Goal: Task Accomplishment & Management: Complete application form

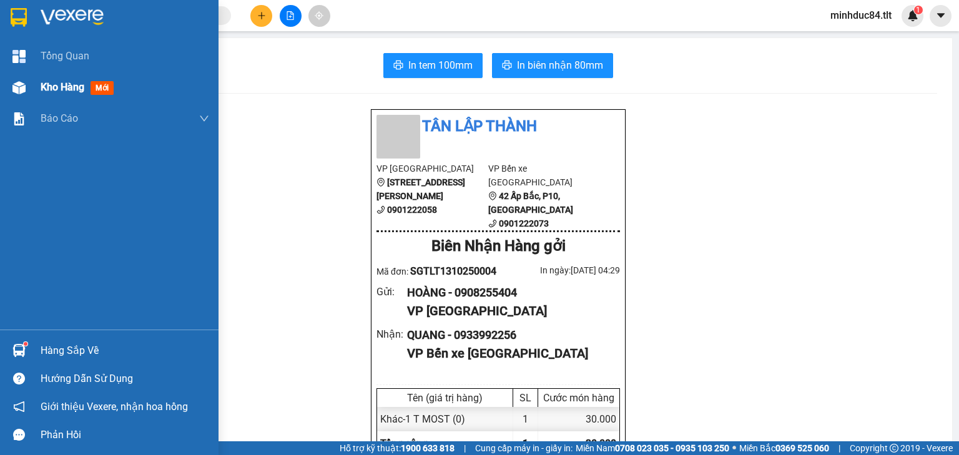
scroll to position [75, 0]
click at [40, 88] on div "Kho hàng mới" at bounding box center [109, 87] width 219 height 31
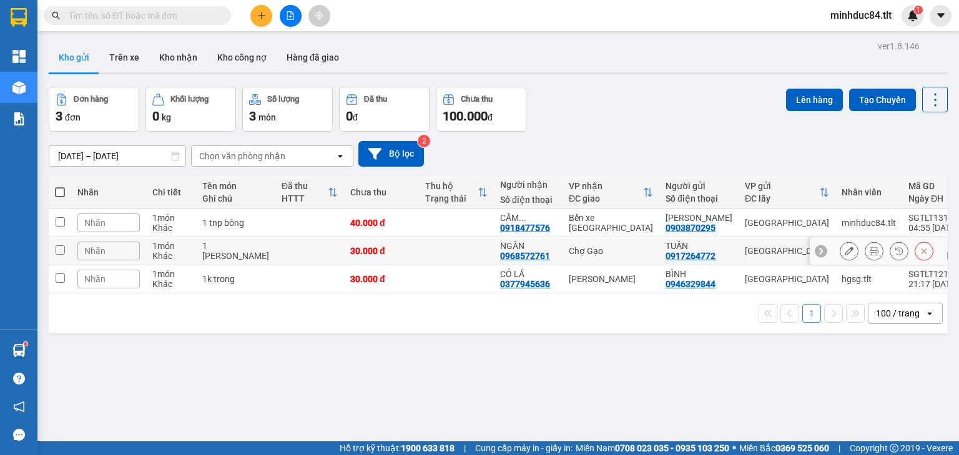
click at [357, 255] on div "30.000 đ" at bounding box center [381, 251] width 62 height 10
checkbox input "true"
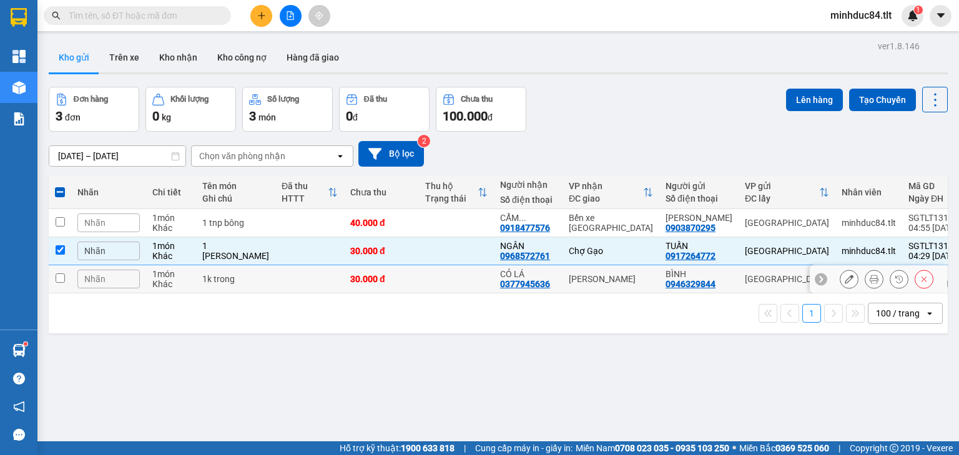
click at [425, 282] on td at bounding box center [456, 279] width 75 height 28
checkbox input "true"
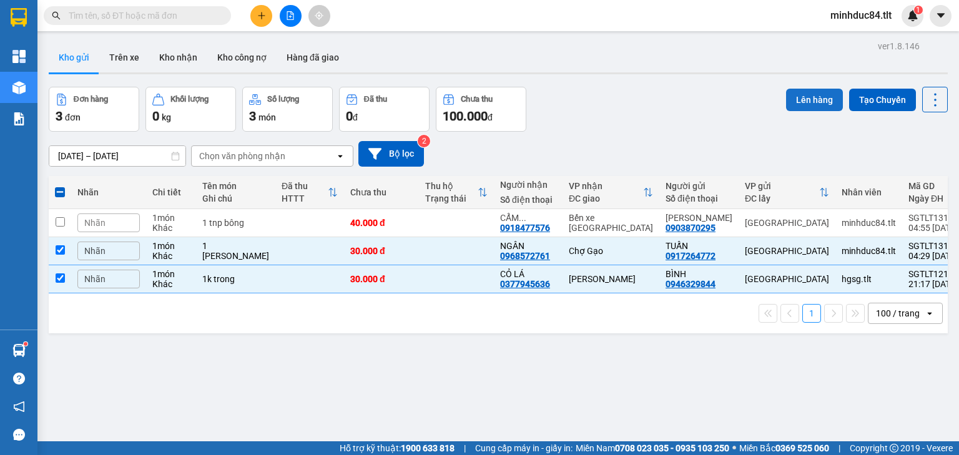
click at [794, 106] on button "Lên hàng" at bounding box center [814, 100] width 57 height 22
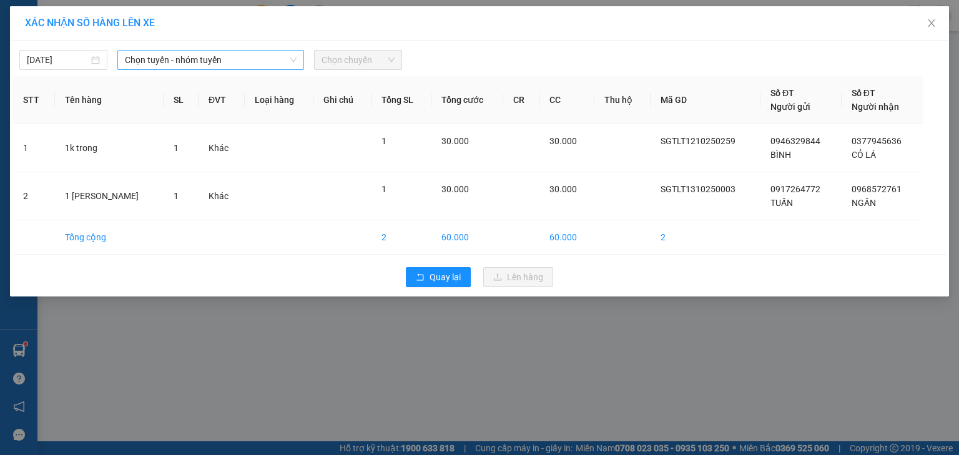
click at [153, 53] on span "Chọn tuyến - nhóm tuyến" at bounding box center [211, 60] width 172 height 19
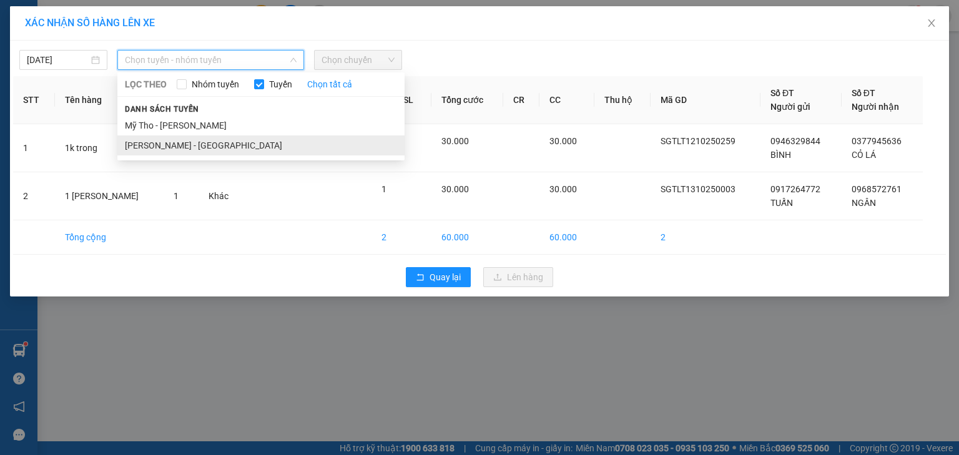
click at [175, 142] on li "[PERSON_NAME] - [GEOGRAPHIC_DATA]" at bounding box center [260, 145] width 287 height 20
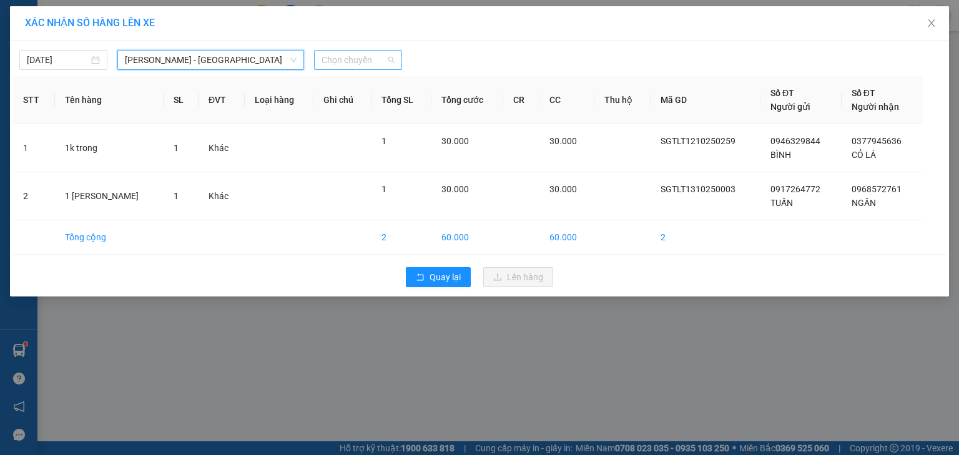
click at [341, 60] on span "Chọn chuyến" at bounding box center [358, 60] width 73 height 19
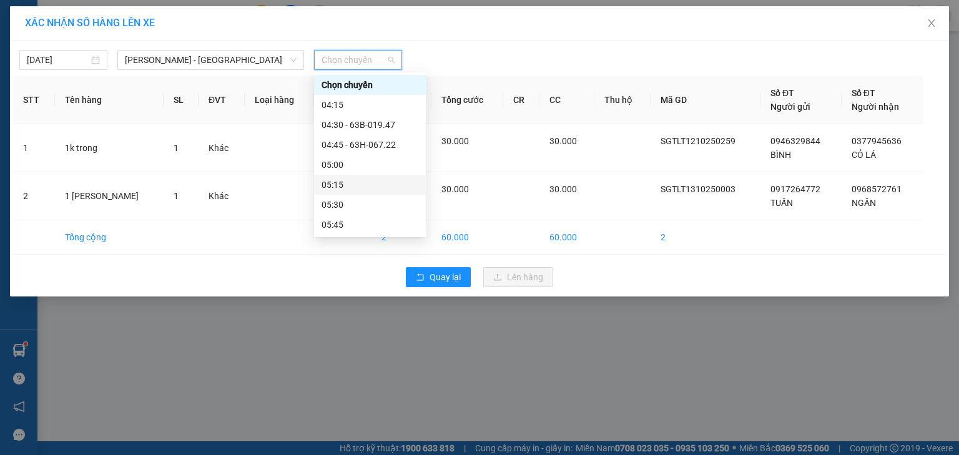
click at [351, 184] on div "05:15" at bounding box center [370, 185] width 97 height 14
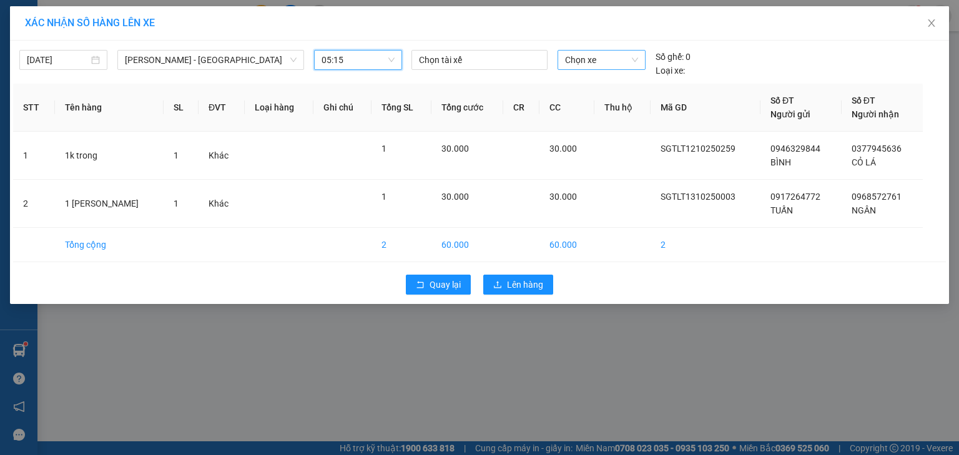
click at [577, 59] on span "Chọn xe" at bounding box center [601, 60] width 72 height 19
type input "914"
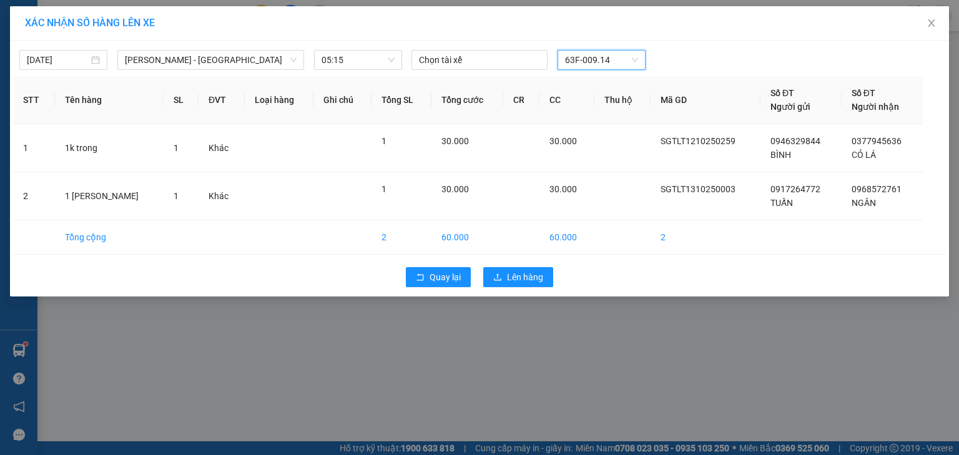
click at [515, 290] on div "Quay lại Lên hàng" at bounding box center [479, 277] width 933 height 32
click at [514, 273] on span "Lên hàng" at bounding box center [525, 277] width 36 height 14
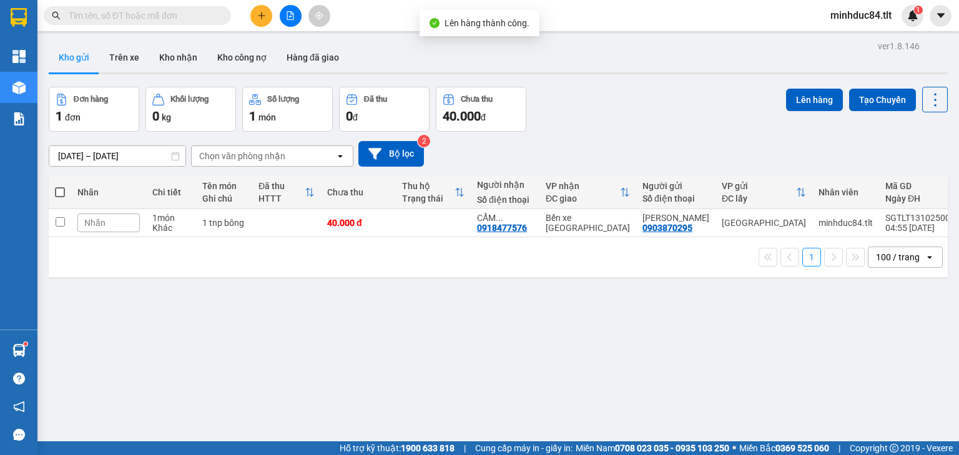
click at [288, 7] on button at bounding box center [291, 16] width 22 height 22
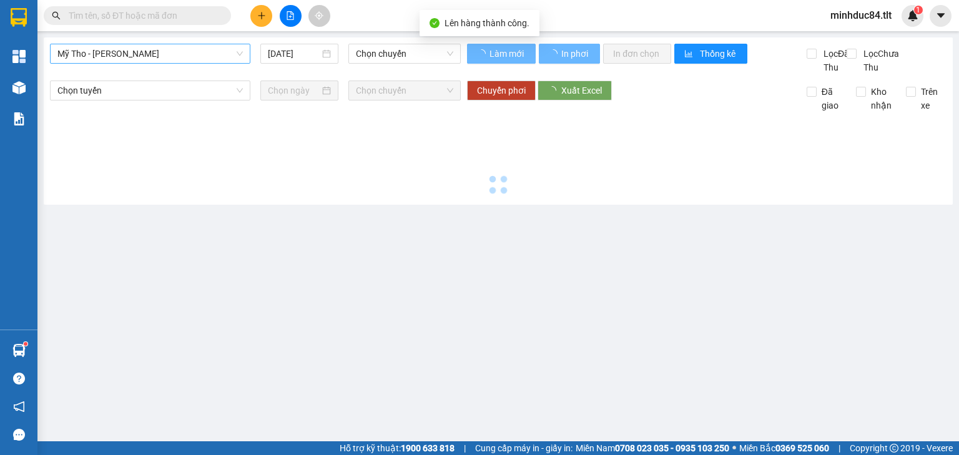
type input "[DATE]"
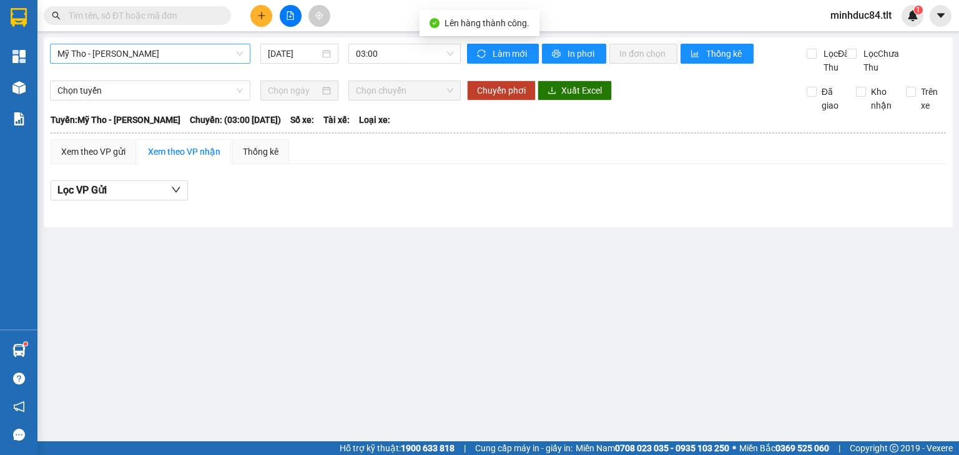
click at [116, 51] on span "Mỹ Tho - [PERSON_NAME]" at bounding box center [149, 53] width 185 height 19
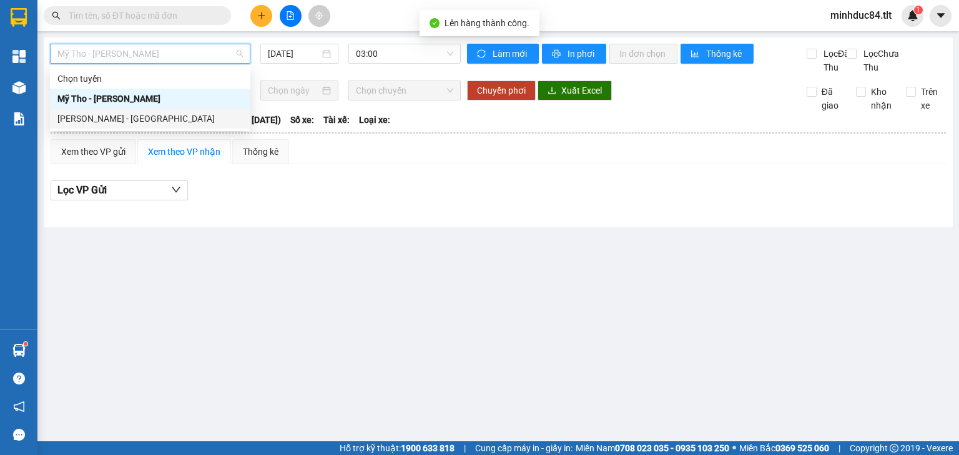
click at [118, 114] on div "[PERSON_NAME] - [GEOGRAPHIC_DATA]" at bounding box center [149, 119] width 185 height 14
type input "[DATE]"
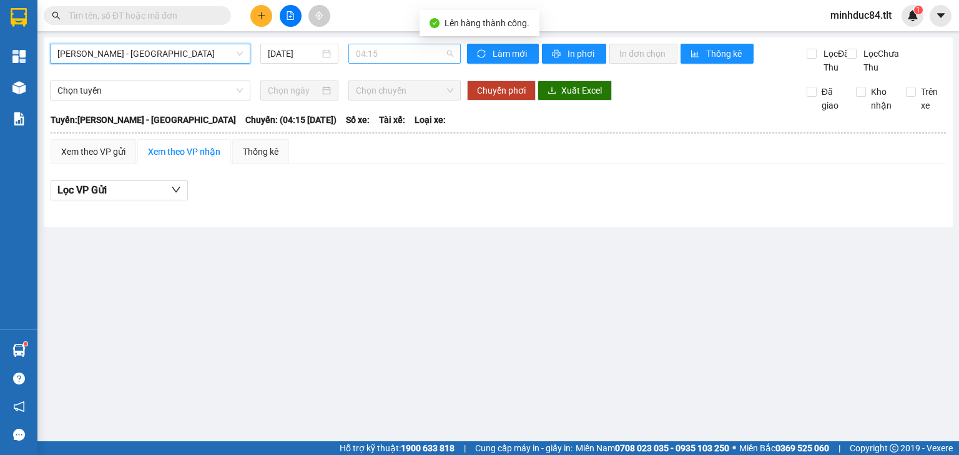
click at [373, 50] on span "04:15" at bounding box center [405, 53] width 98 height 19
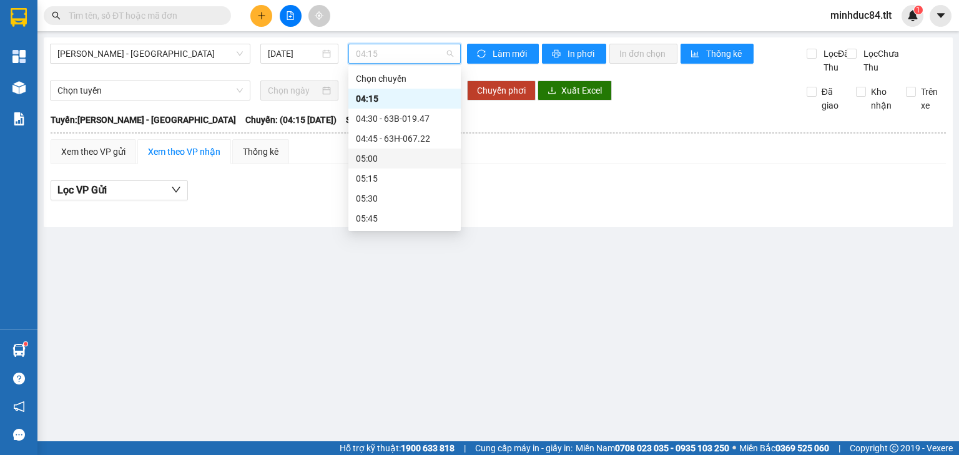
click at [390, 161] on div "05:00" at bounding box center [404, 159] width 97 height 14
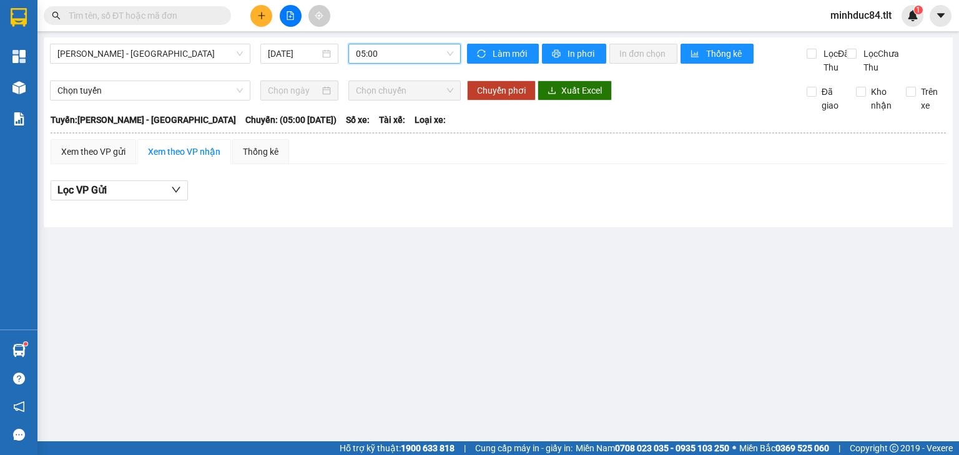
click at [387, 52] on span "05:00" at bounding box center [405, 53] width 98 height 19
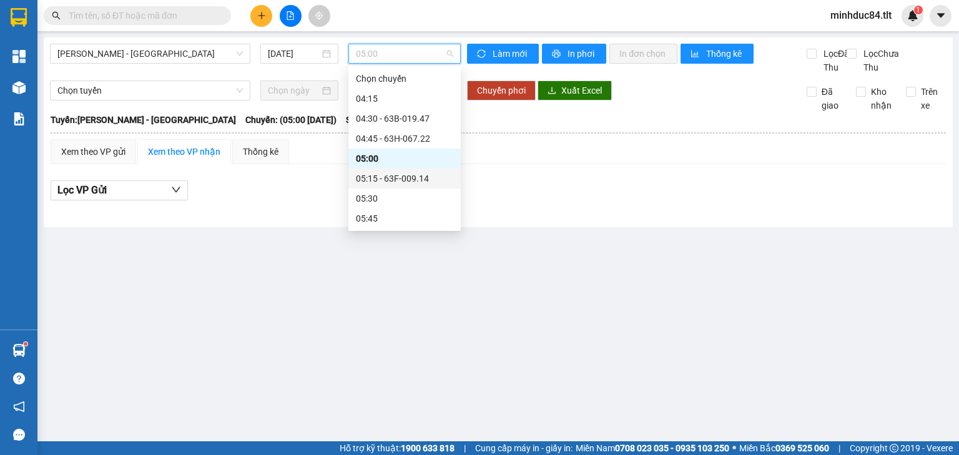
click at [397, 180] on div "05:15 - 63F-009.14" at bounding box center [404, 179] width 97 height 14
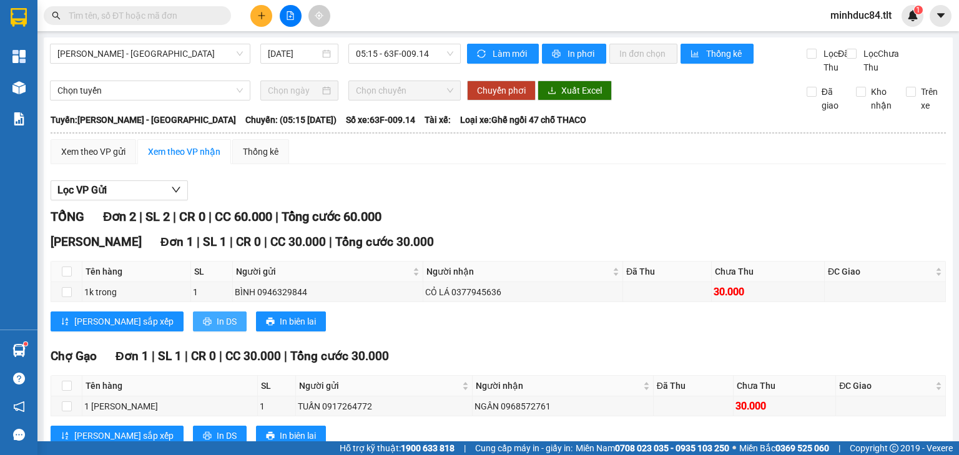
click at [217, 328] on span "In DS" at bounding box center [227, 322] width 20 height 14
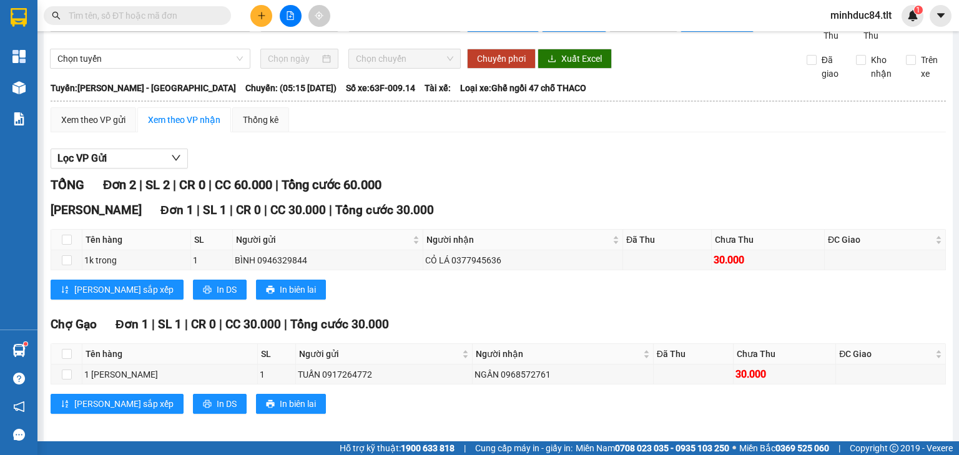
scroll to position [50, 0]
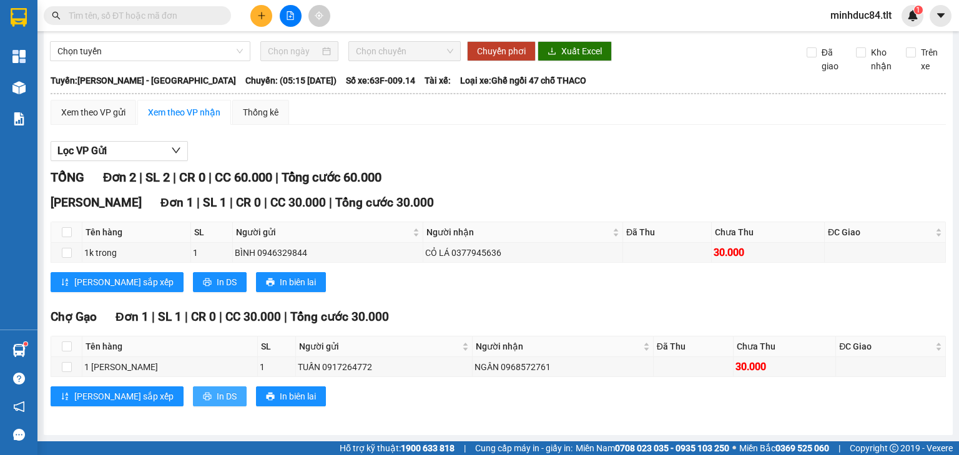
click at [217, 400] on span "In DS" at bounding box center [227, 397] width 20 height 14
click at [89, 115] on div "Xem theo VP gửi" at bounding box center [93, 113] width 64 height 14
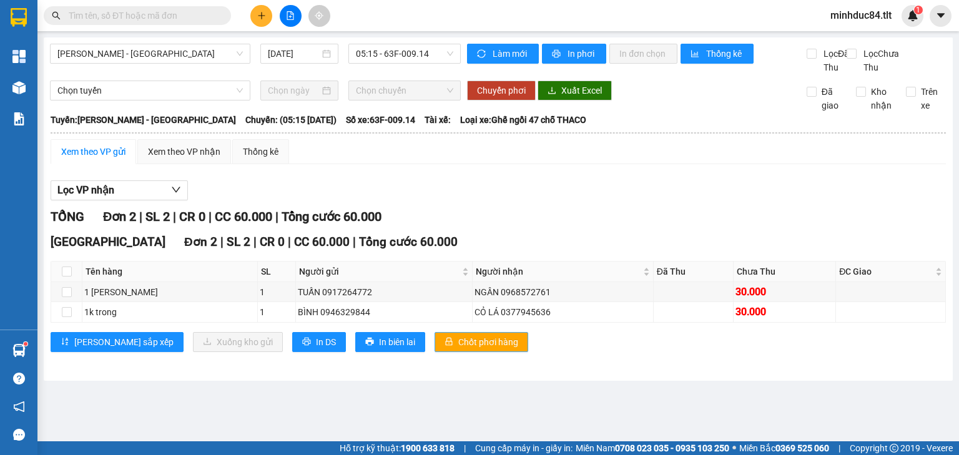
click at [458, 349] on span "Chốt phơi hàng" at bounding box center [488, 342] width 60 height 14
click at [316, 349] on span "In DS" at bounding box center [326, 342] width 20 height 14
click at [483, 56] on icon "sync" at bounding box center [481, 53] width 9 height 9
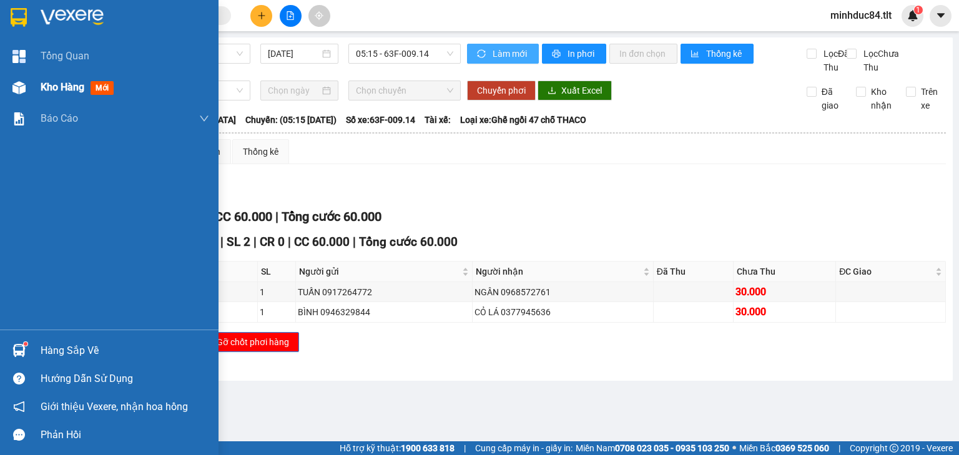
click at [36, 95] on div "Kho hàng mới" at bounding box center [109, 87] width 219 height 31
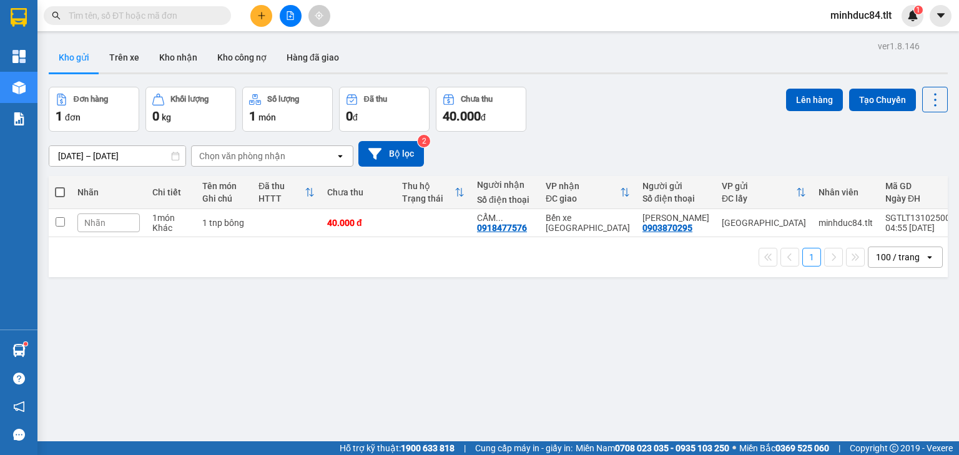
click at [252, 18] on button at bounding box center [261, 16] width 22 height 22
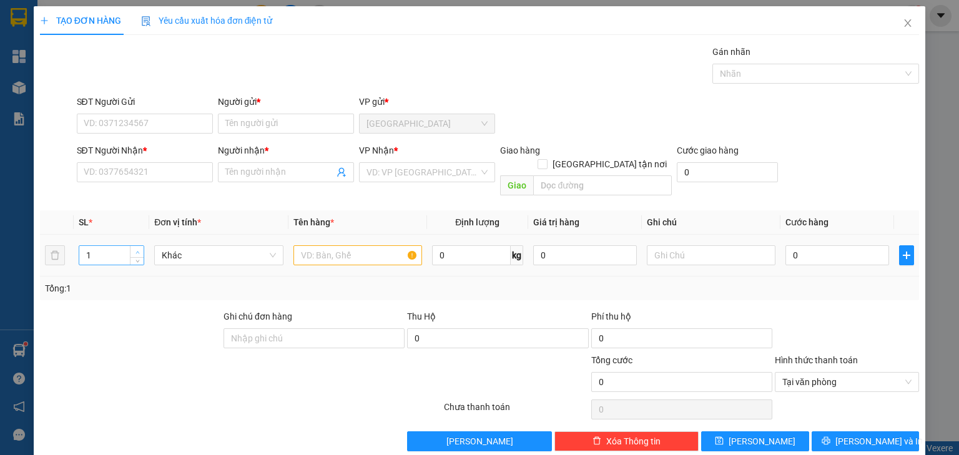
type input "2"
click at [142, 246] on span "Increase Value" at bounding box center [137, 251] width 14 height 11
click at [312, 245] on input "text" at bounding box center [357, 255] width 129 height 20
type input "2 KIỆN XANH DÂY ĐỎ"
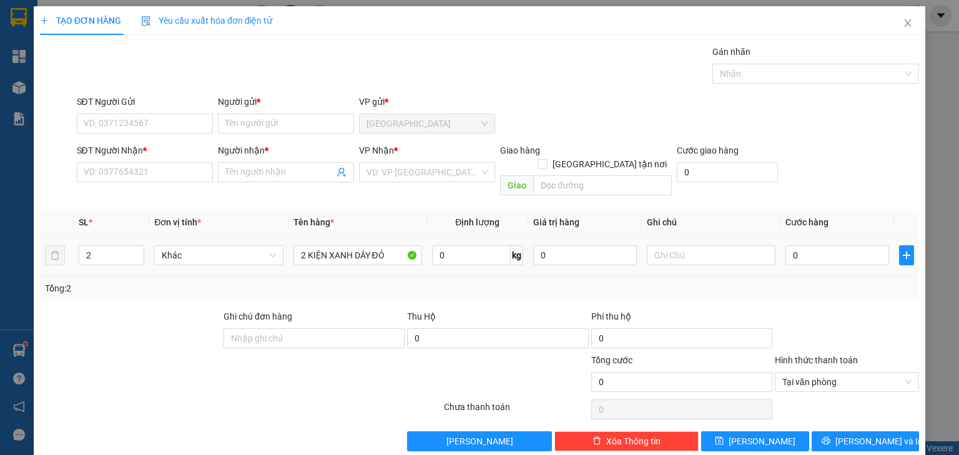
click at [780, 240] on td "0" at bounding box center [837, 256] width 114 height 42
click at [785, 245] on input "0" at bounding box center [837, 255] width 104 height 20
type input "6"
type input "60"
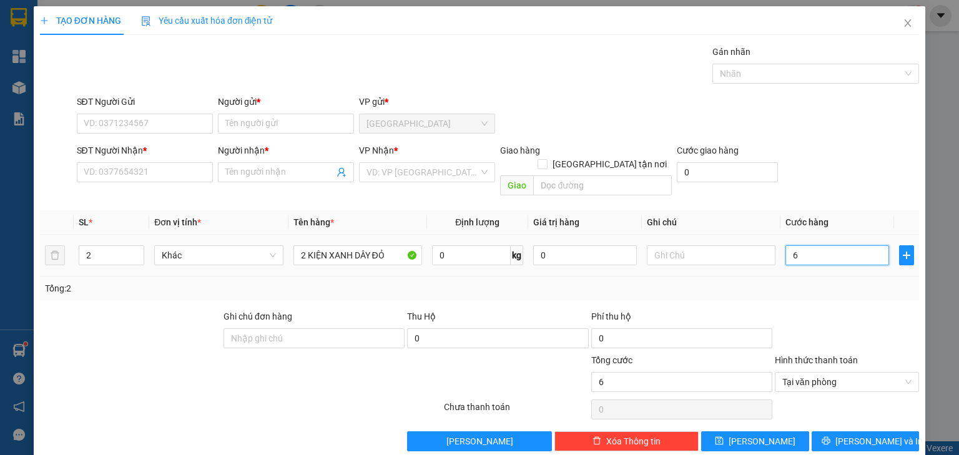
type input "60"
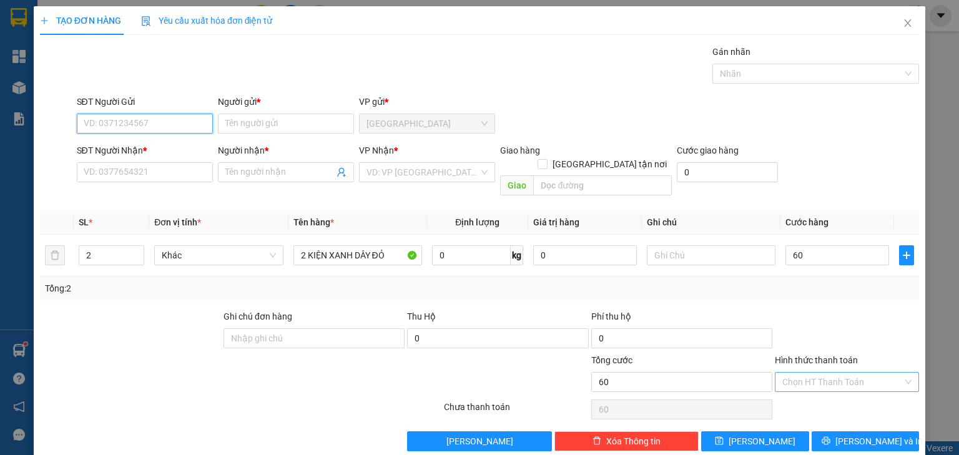
type input "60.000"
click at [109, 125] on input "SĐT Người Gửi" at bounding box center [145, 124] width 136 height 20
click at [386, 175] on input "search" at bounding box center [422, 172] width 112 height 19
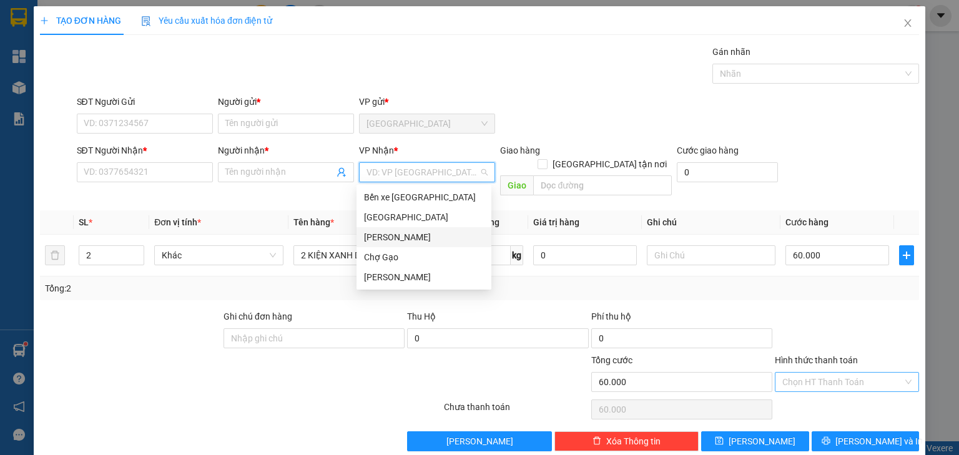
click at [390, 233] on div "[PERSON_NAME]" at bounding box center [424, 237] width 120 height 14
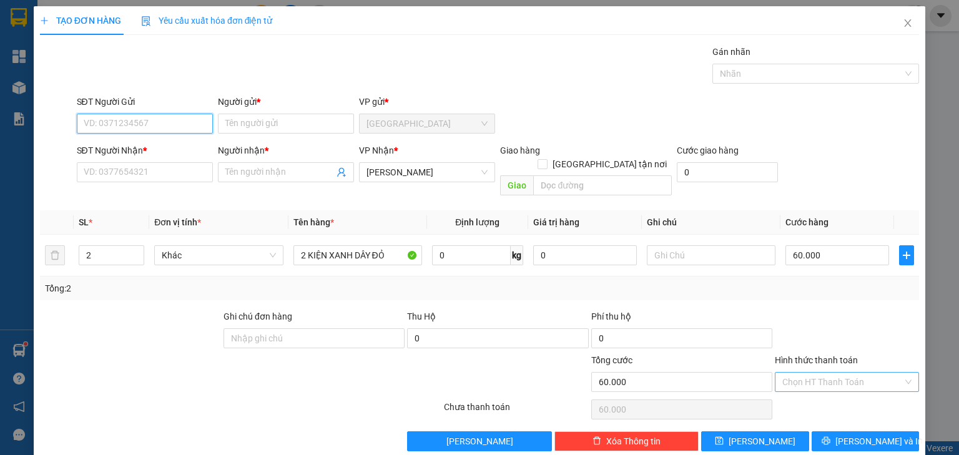
click at [105, 122] on input "SĐT Người Gửi" at bounding box center [145, 124] width 136 height 20
click at [130, 179] on input "SĐT Người Nhận *" at bounding box center [145, 172] width 136 height 20
type input "0862955478"
click at [148, 122] on input "SĐT Người Gửi" at bounding box center [145, 124] width 136 height 20
type input "0372193579"
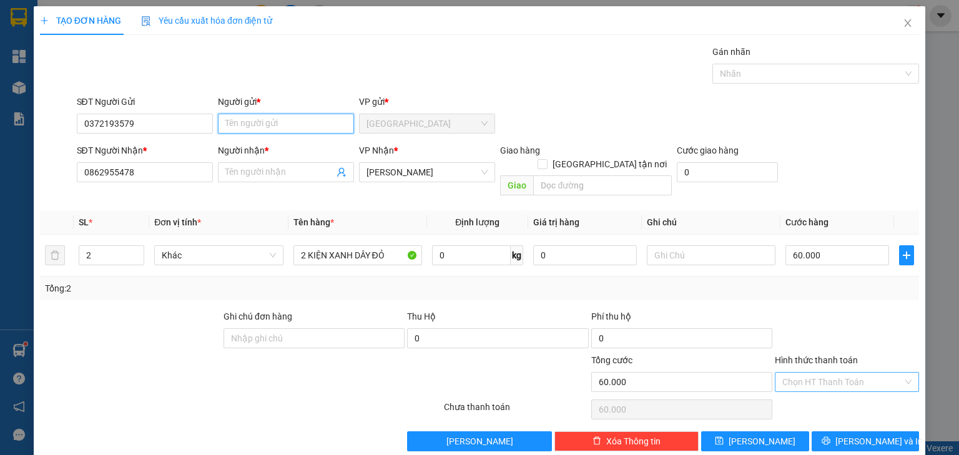
click at [242, 122] on input "Người gửi *" at bounding box center [286, 124] width 136 height 20
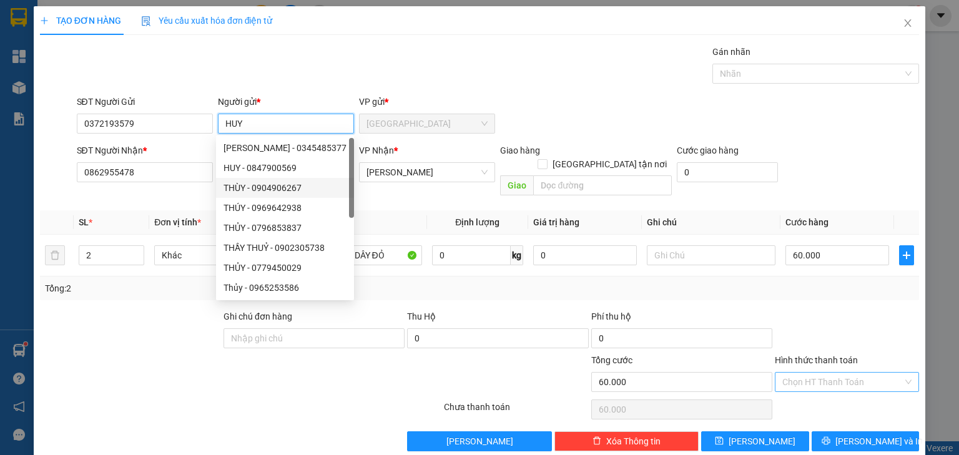
type input "HUY"
click at [159, 192] on div "Transit Pickup Surcharge Ids Transit Deliver Surcharge Ids Transit Deliver Surc…" at bounding box center [479, 248] width 879 height 406
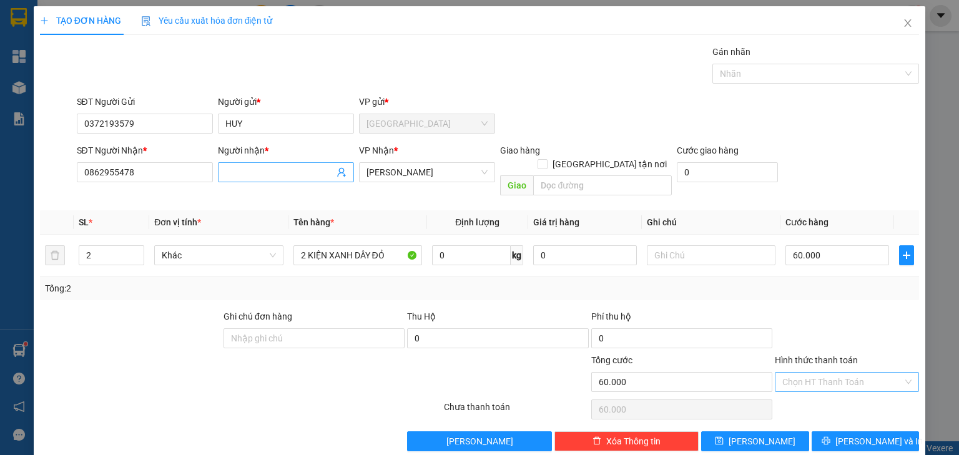
click at [245, 177] on input "Người nhận *" at bounding box center [279, 172] width 109 height 14
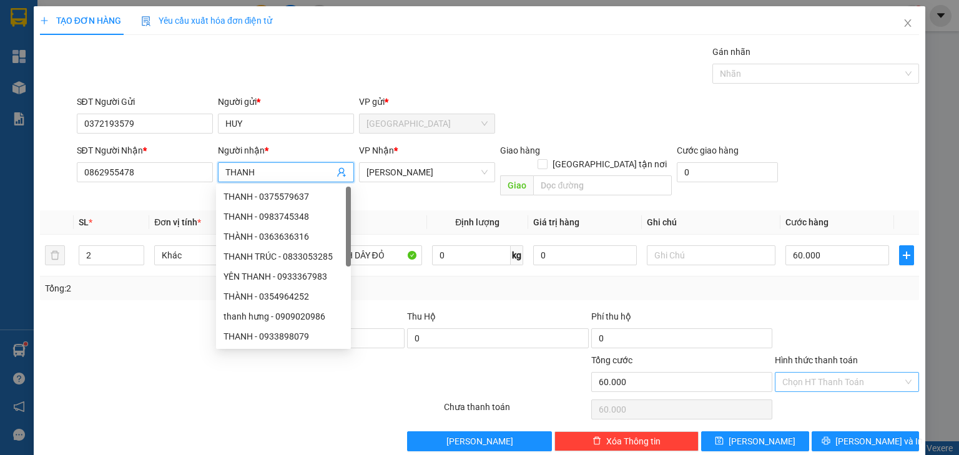
type input "THANH"
click at [820, 310] on div at bounding box center [846, 332] width 147 height 44
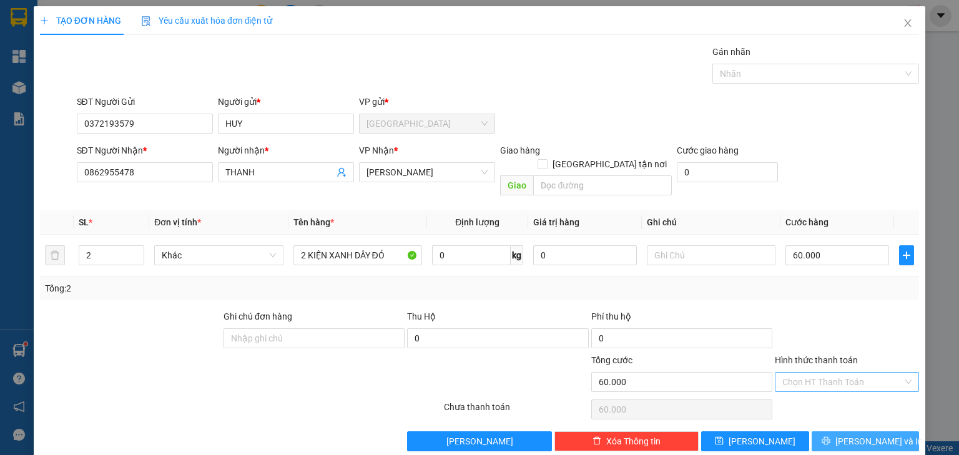
click at [846, 431] on button "[PERSON_NAME] và In" at bounding box center [866, 441] width 108 height 20
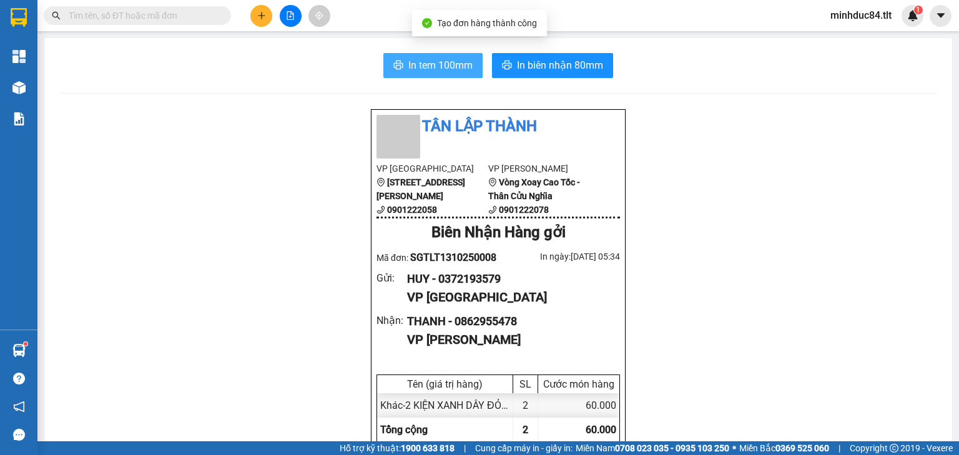
click at [446, 59] on span "In tem 100mm" at bounding box center [440, 65] width 64 height 16
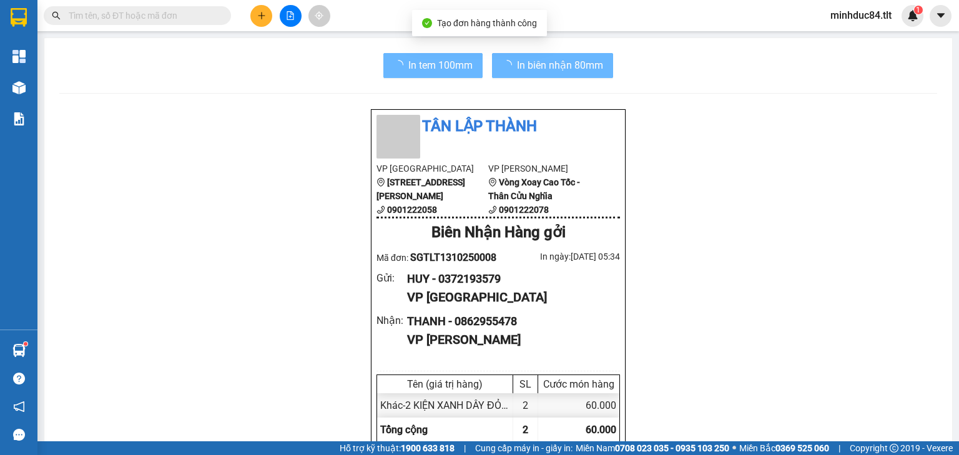
scroll to position [75, 0]
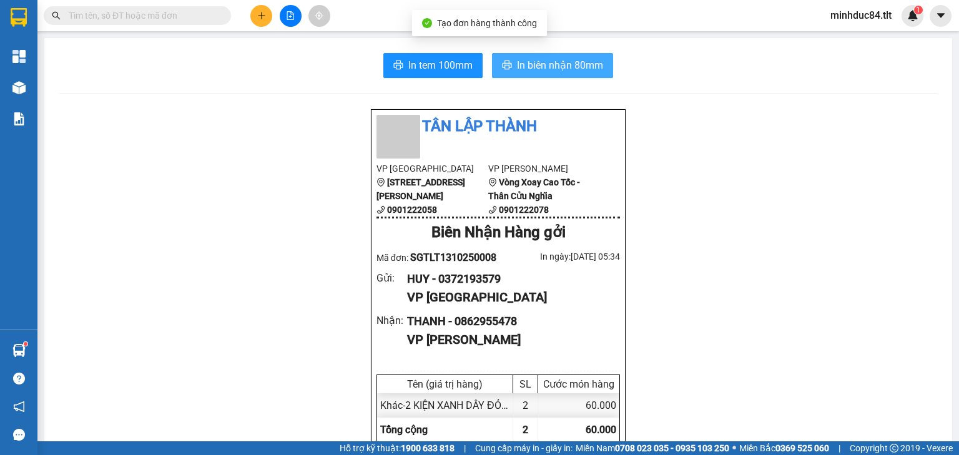
click at [532, 72] on button "In biên nhận 80mm" at bounding box center [552, 65] width 121 height 25
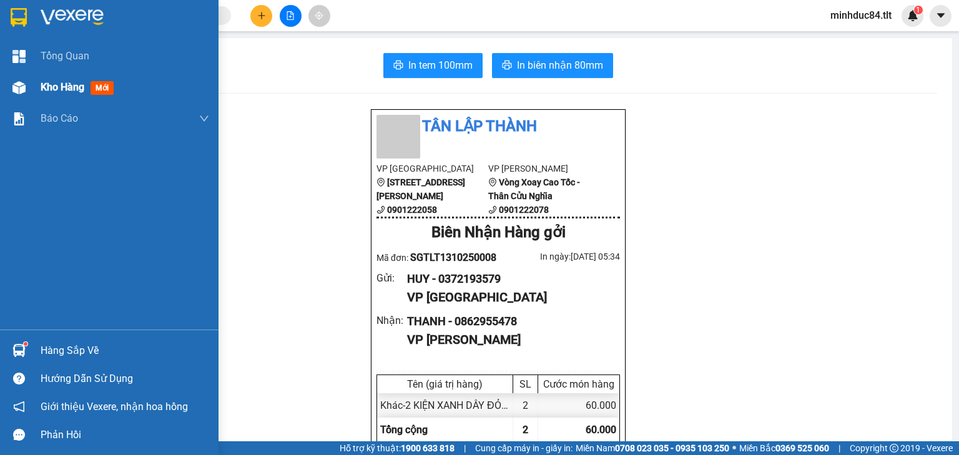
click at [54, 82] on span "Kho hàng" at bounding box center [63, 87] width 44 height 12
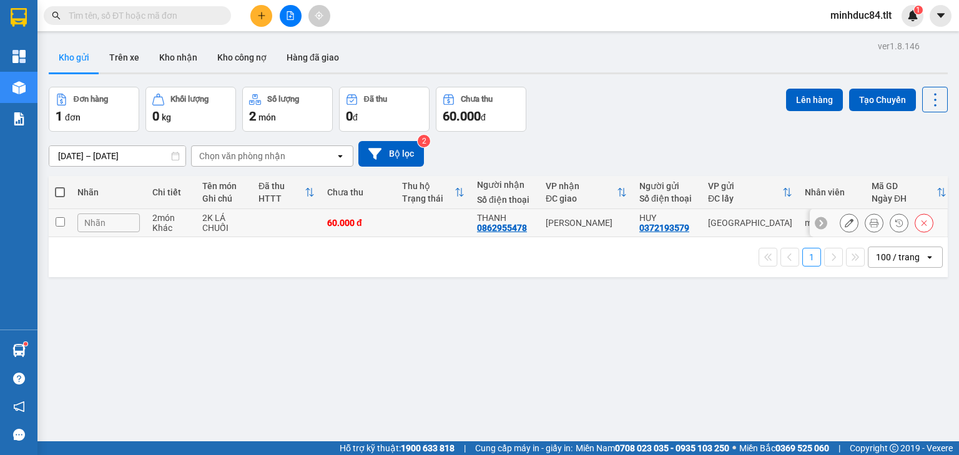
click at [870, 219] on icon at bounding box center [874, 223] width 9 height 9
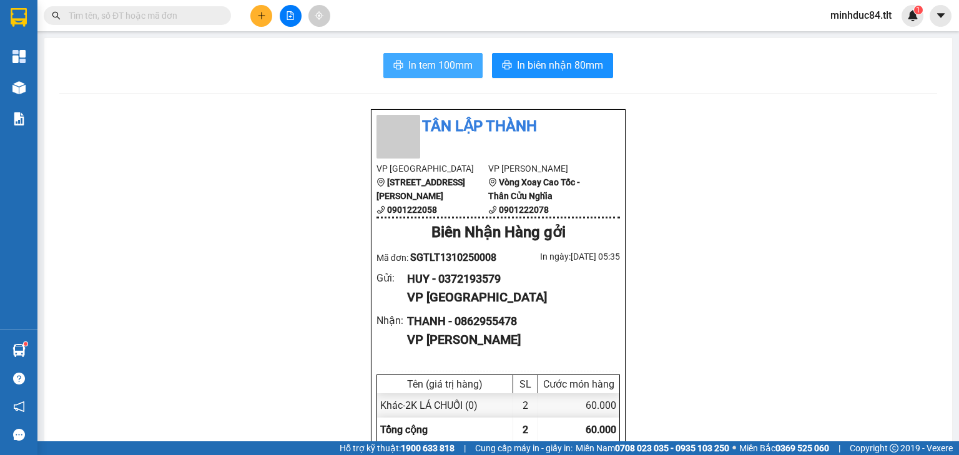
click at [439, 67] on span "In tem 100mm" at bounding box center [440, 65] width 64 height 16
